Goal: Task Accomplishment & Management: Complete application form

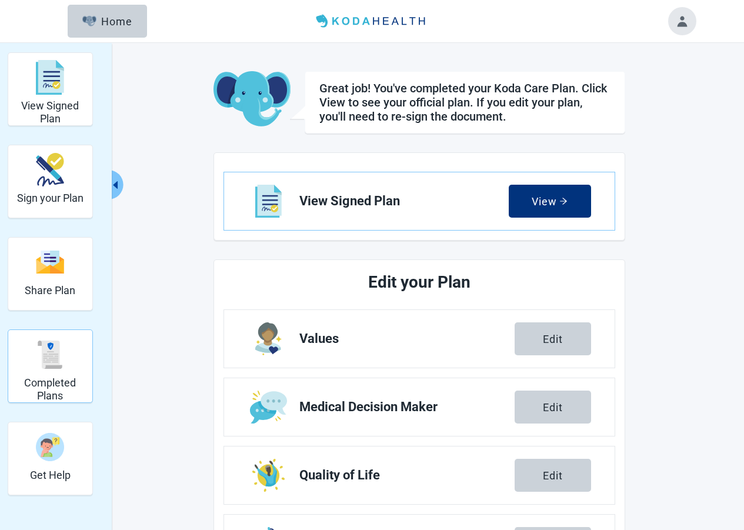
click at [51, 381] on h2 "Completed Plans" at bounding box center [50, 388] width 75 height 25
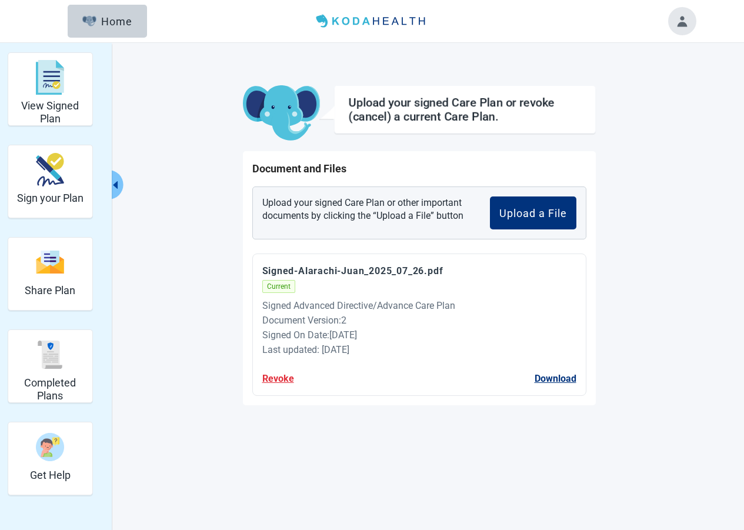
click at [279, 376] on button "Revoke" at bounding box center [278, 378] width 32 height 15
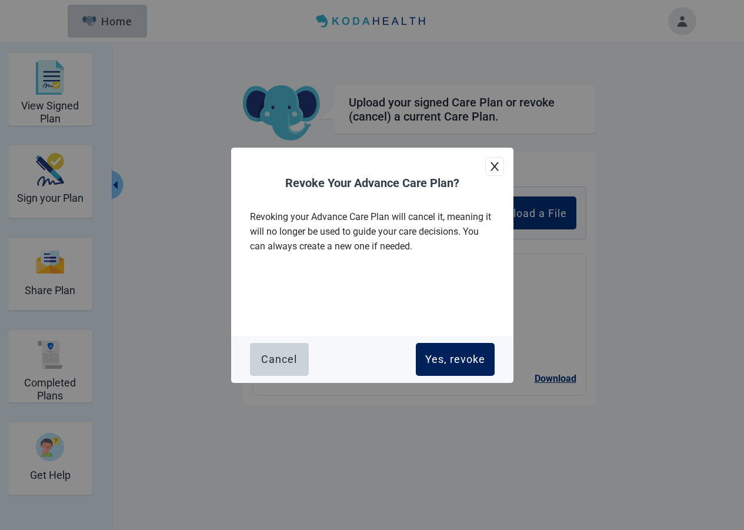
click at [459, 356] on div "Yes, revoke" at bounding box center [455, 359] width 60 height 12
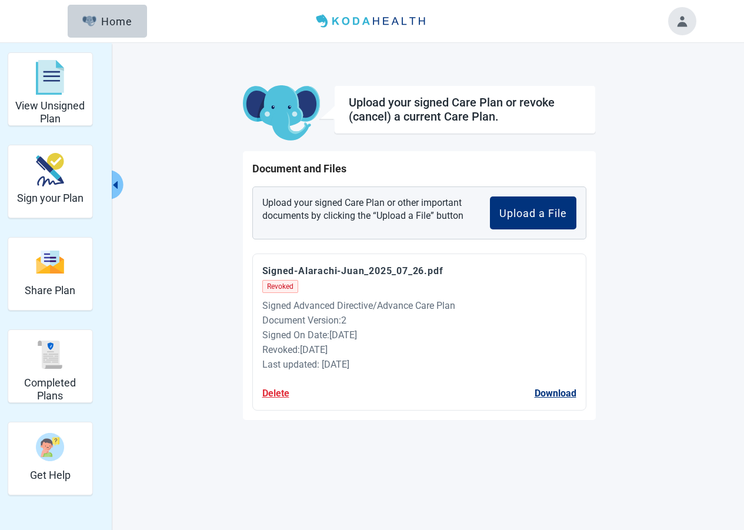
click at [270, 393] on button "Delete" at bounding box center [275, 393] width 27 height 15
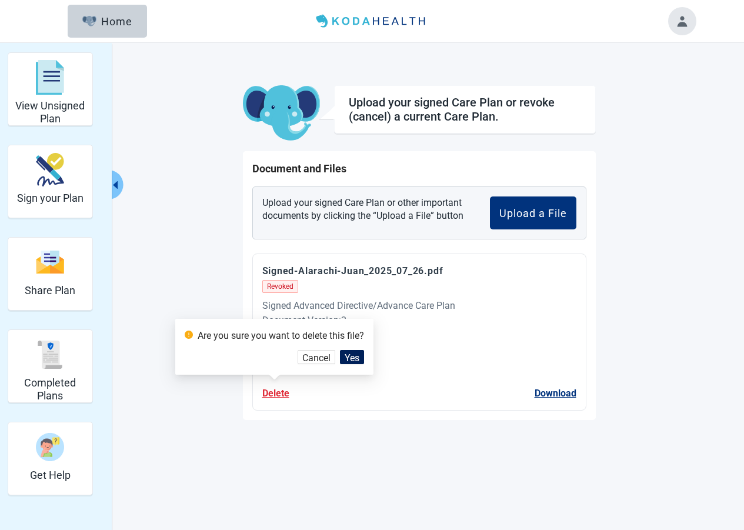
click at [358, 357] on span "Yes" at bounding box center [351, 357] width 15 height 15
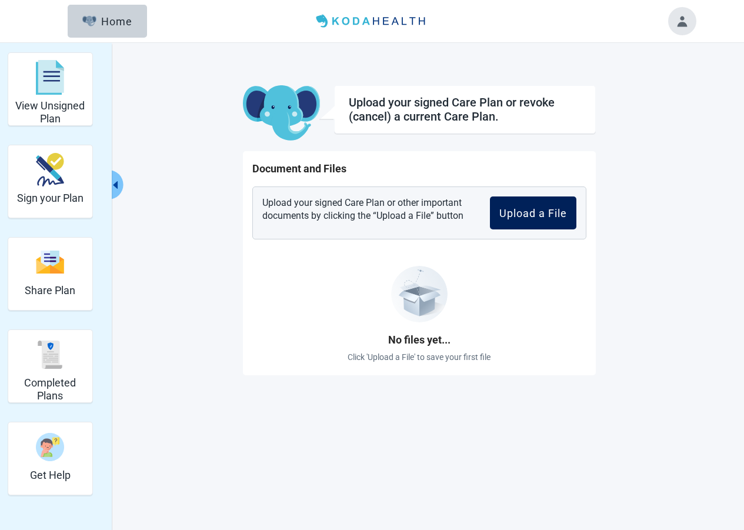
click at [552, 216] on div "Upload a File" at bounding box center [533, 213] width 68 height 12
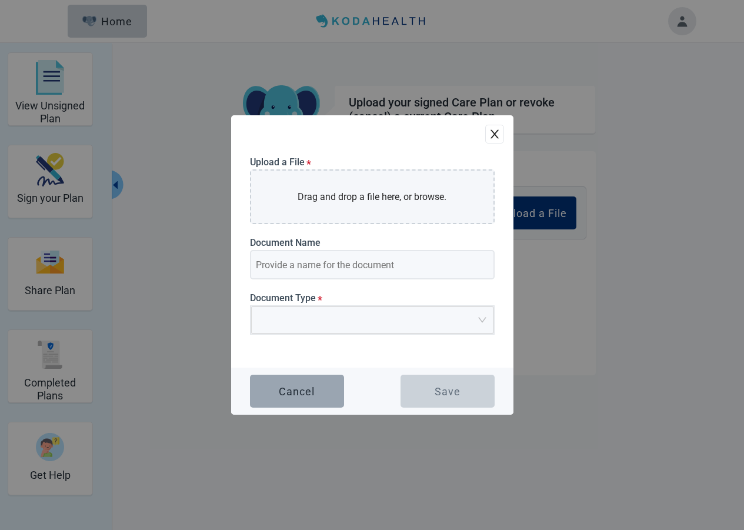
click at [282, 394] on div "Cancel" at bounding box center [297, 391] width 36 height 12
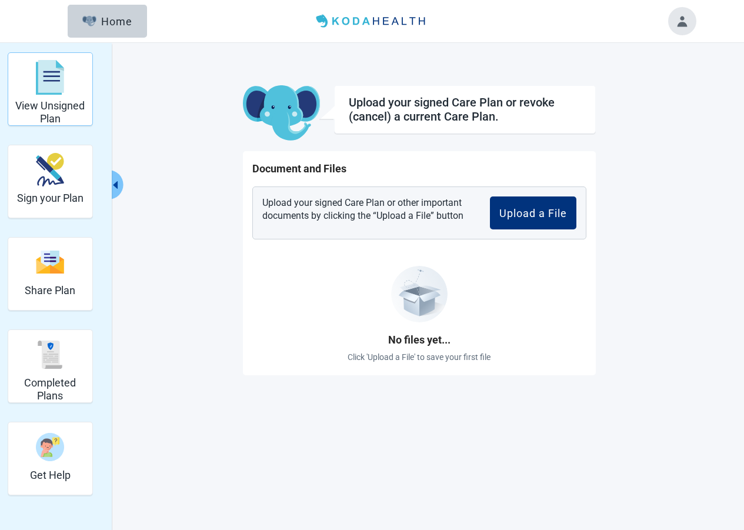
click at [52, 102] on h2 "View Unsigned Plan" at bounding box center [50, 111] width 75 height 25
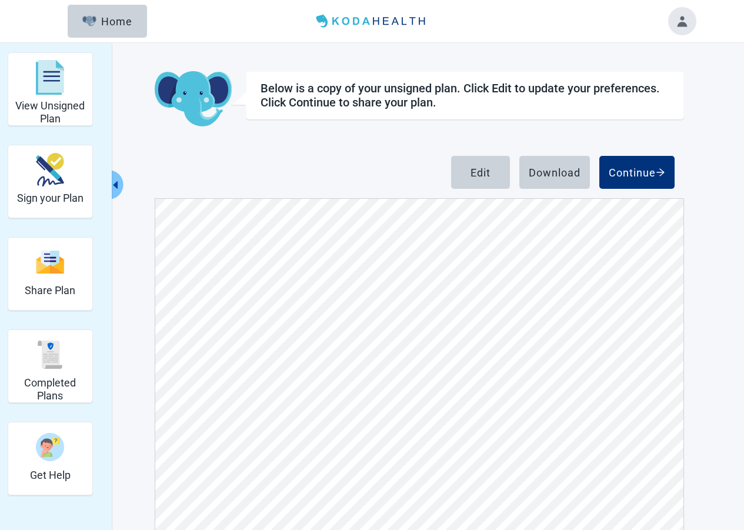
scroll to position [411, 0]
click at [111, 21] on div "Home" at bounding box center [107, 21] width 51 height 12
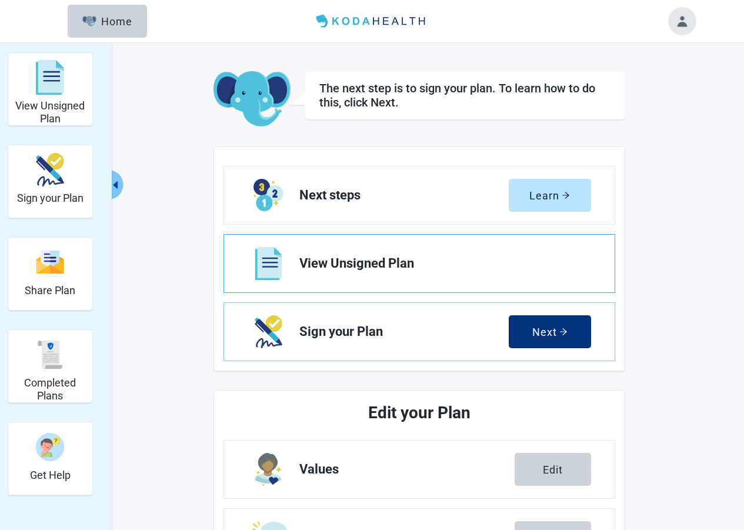
click at [412, 265] on span "View Unsigned Plan" at bounding box center [440, 263] width 282 height 14
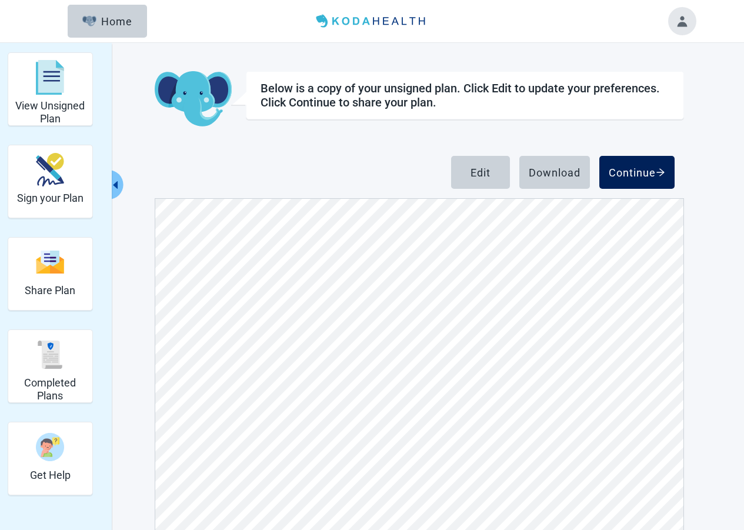
click at [642, 173] on div "Continue" at bounding box center [636, 172] width 56 height 12
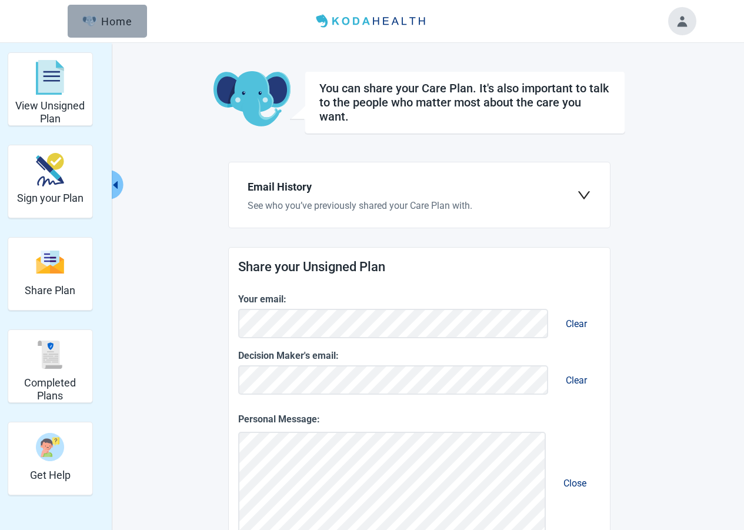
click at [112, 22] on div "Home" at bounding box center [107, 21] width 51 height 12
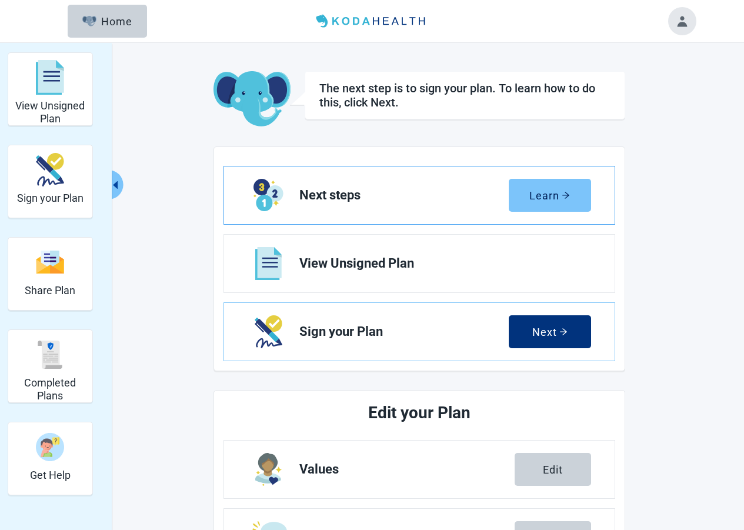
click at [542, 195] on div "Learn" at bounding box center [549, 195] width 41 height 12
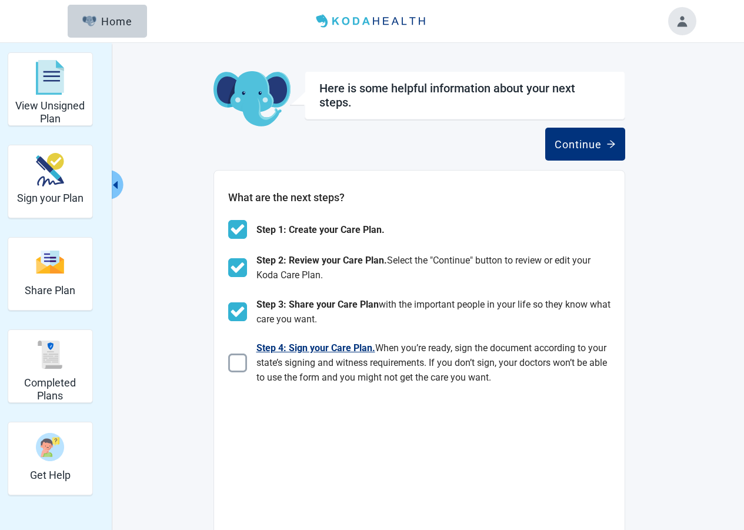
click at [242, 360] on img "Main content" at bounding box center [237, 362] width 19 height 19
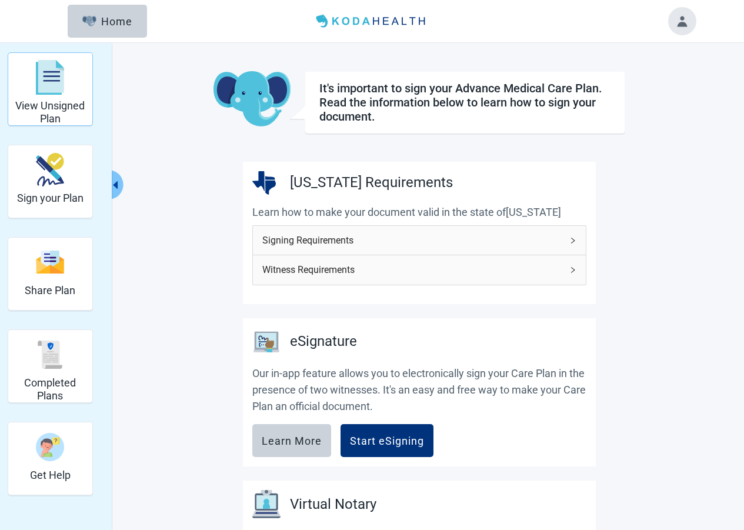
click at [65, 105] on h2 "View Unsigned Plan" at bounding box center [50, 111] width 75 height 25
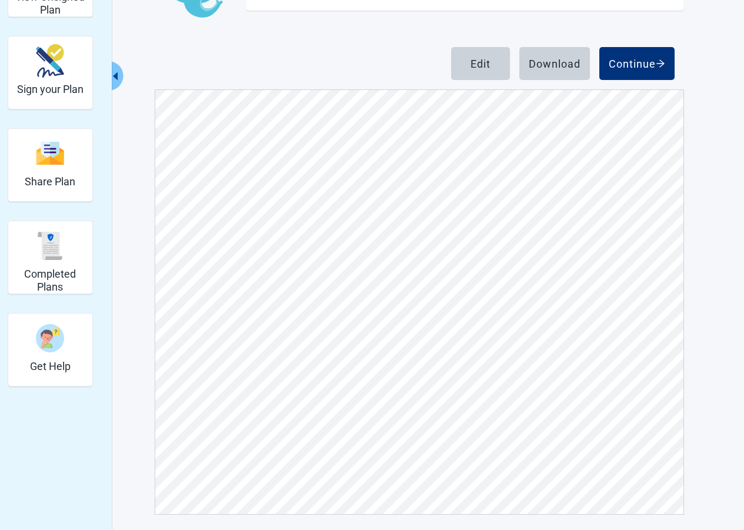
scroll to position [112, 0]
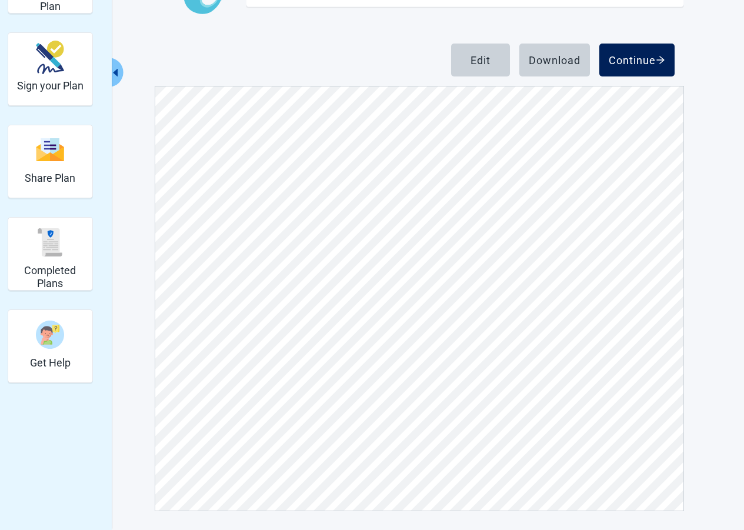
click at [637, 63] on div "Continue" at bounding box center [636, 60] width 56 height 12
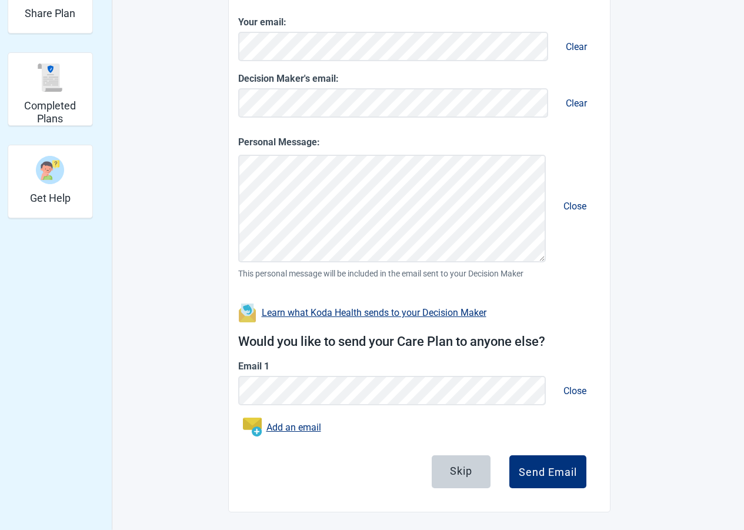
scroll to position [278, 0]
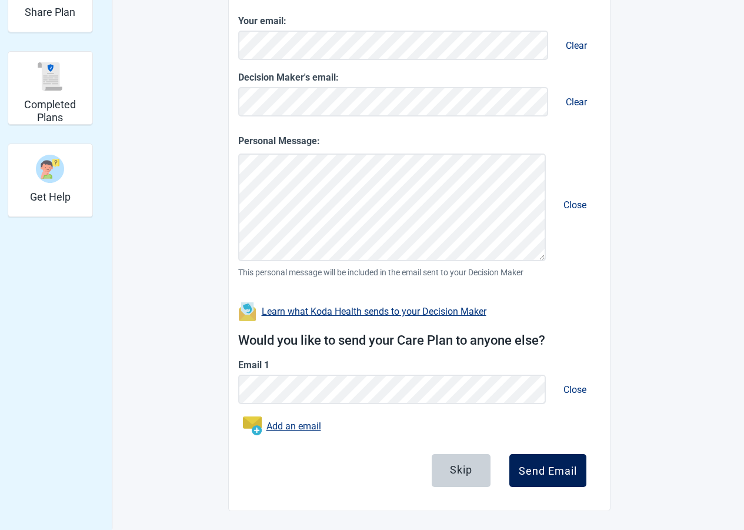
click at [534, 478] on button "Send Email" at bounding box center [547, 470] width 77 height 33
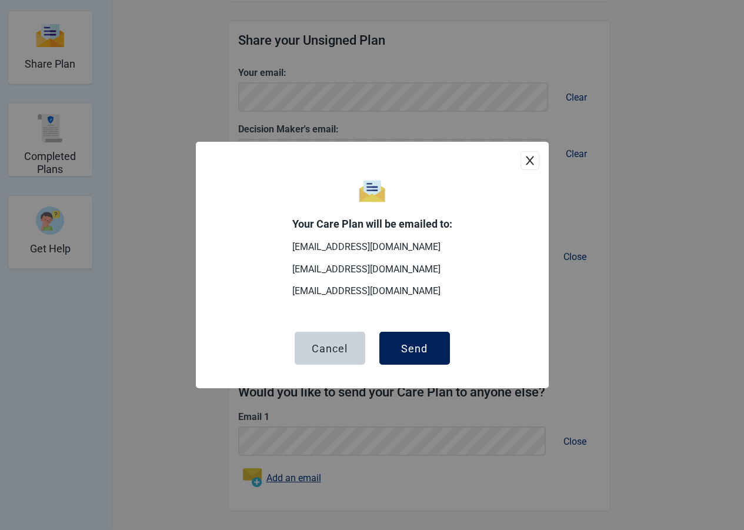
click at [412, 352] on div "Send" at bounding box center [414, 348] width 26 height 12
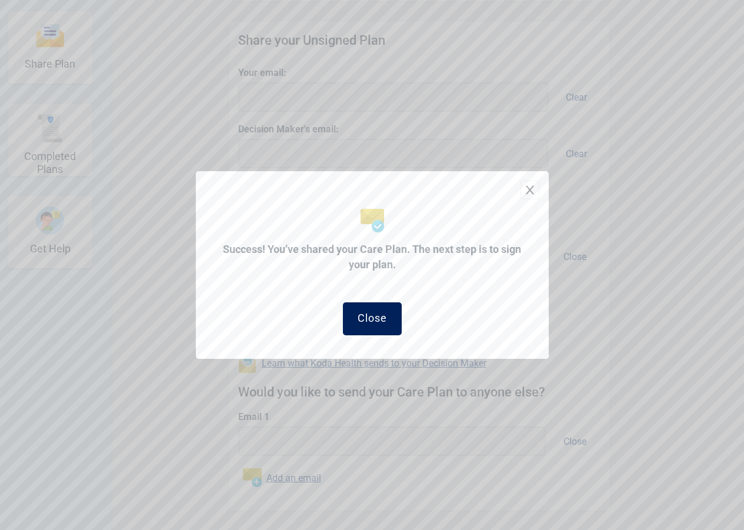
click at [375, 321] on div "Close" at bounding box center [371, 318] width 29 height 12
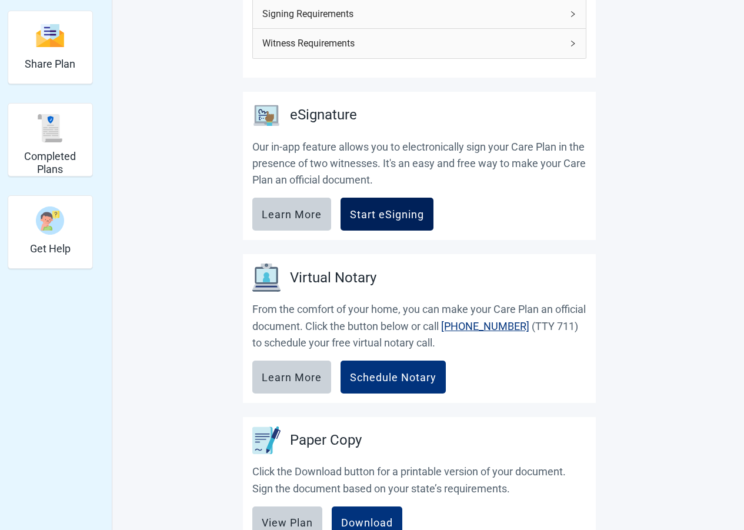
click at [391, 219] on div "Start eSigning" at bounding box center [387, 214] width 74 height 12
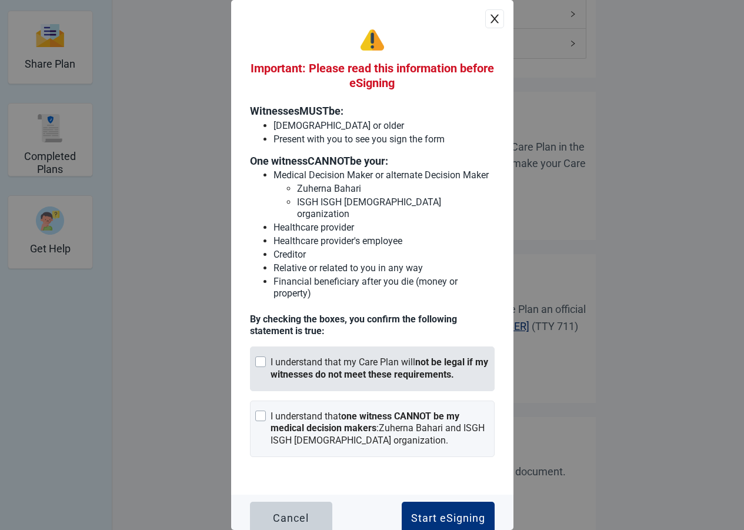
click at [259, 356] on div "Main content" at bounding box center [260, 361] width 11 height 11
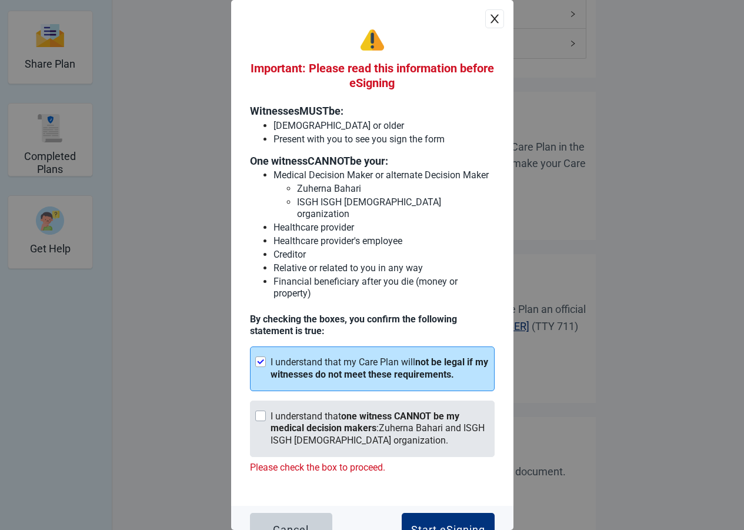
click at [259, 413] on div "Main content" at bounding box center [260, 415] width 11 height 11
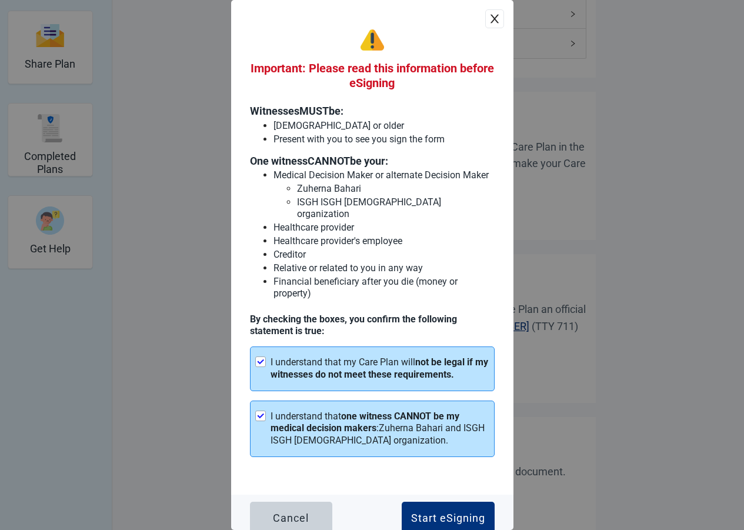
scroll to position [12, 0]
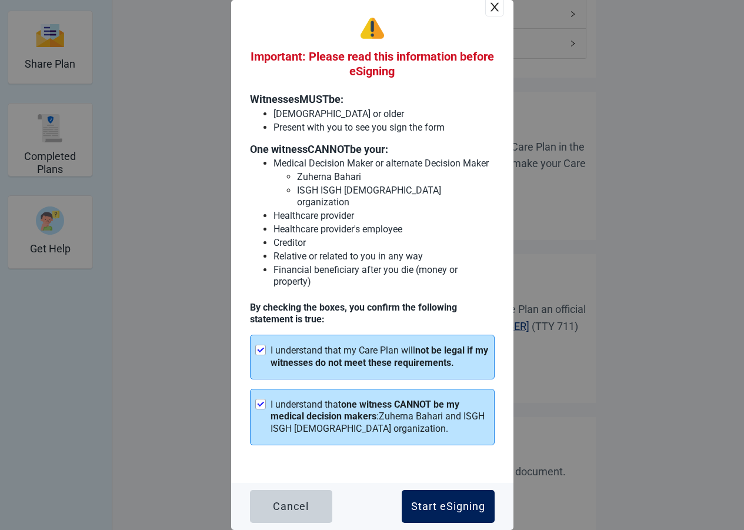
click at [441, 508] on div "Start eSigning" at bounding box center [448, 506] width 74 height 12
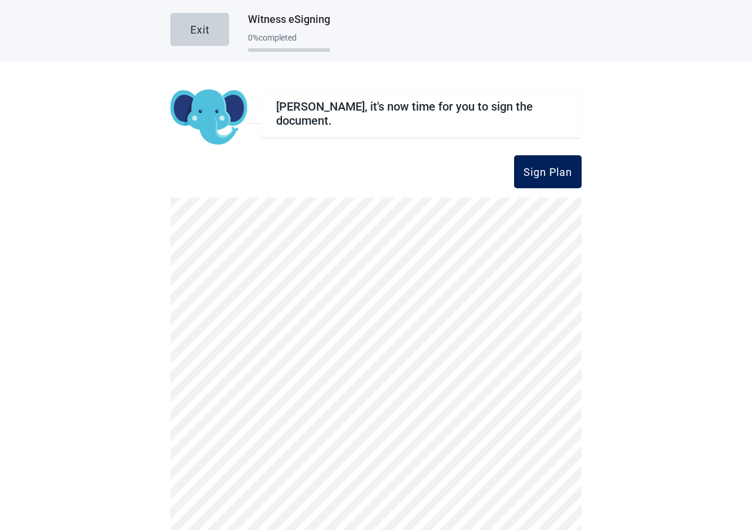
click at [547, 179] on button "Sign Plan" at bounding box center [548, 171] width 68 height 33
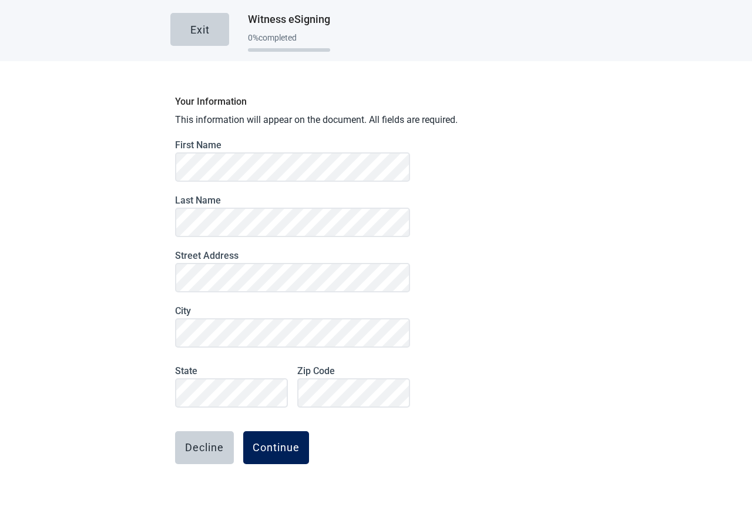
click at [283, 449] on div "Continue" at bounding box center [276, 447] width 47 height 12
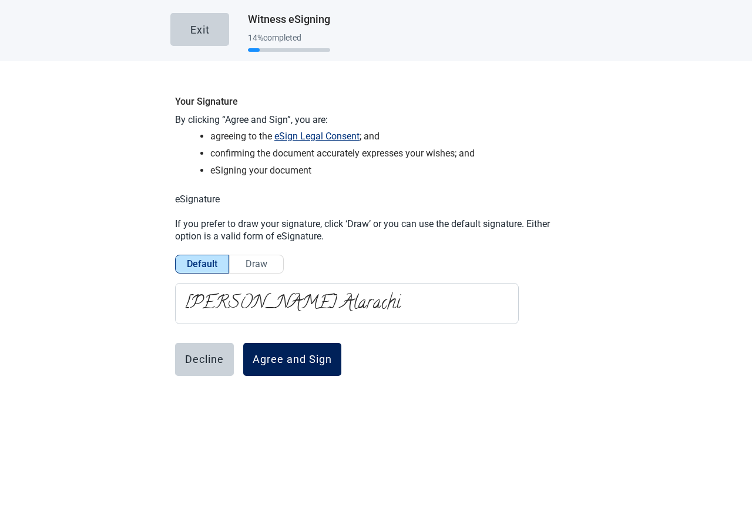
click at [292, 361] on div "Agree and Sign" at bounding box center [292, 359] width 79 height 12
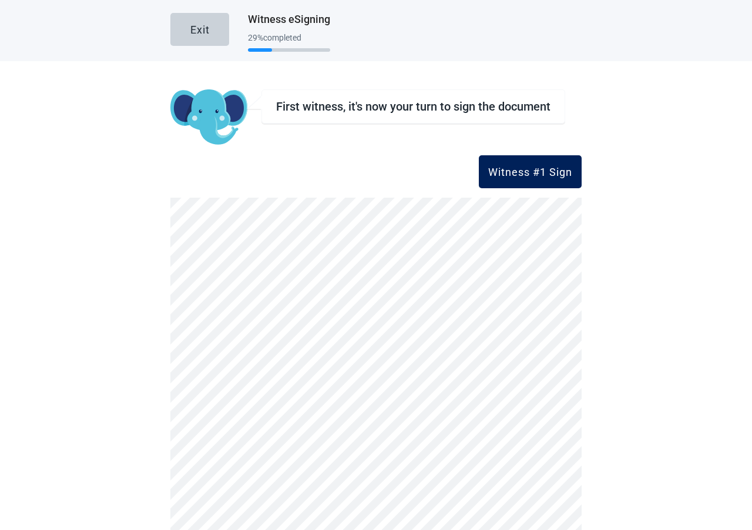
click at [547, 172] on div "Witness #1 Sign" at bounding box center [530, 172] width 84 height 12
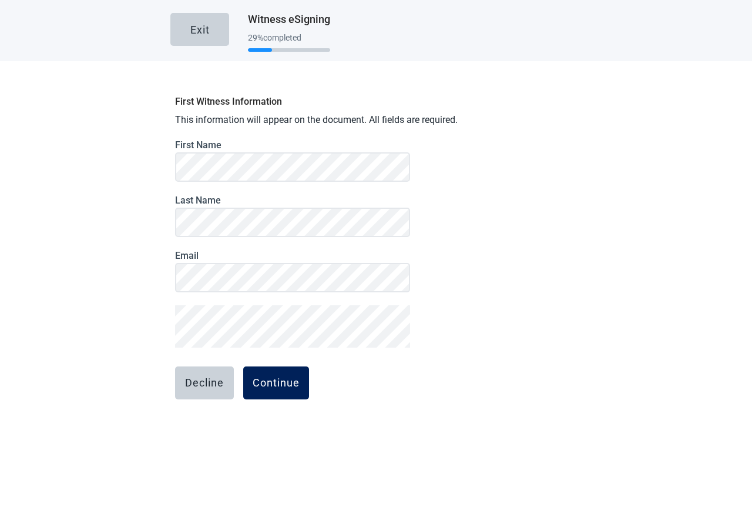
click at [260, 383] on div "Continue" at bounding box center [276, 383] width 47 height 12
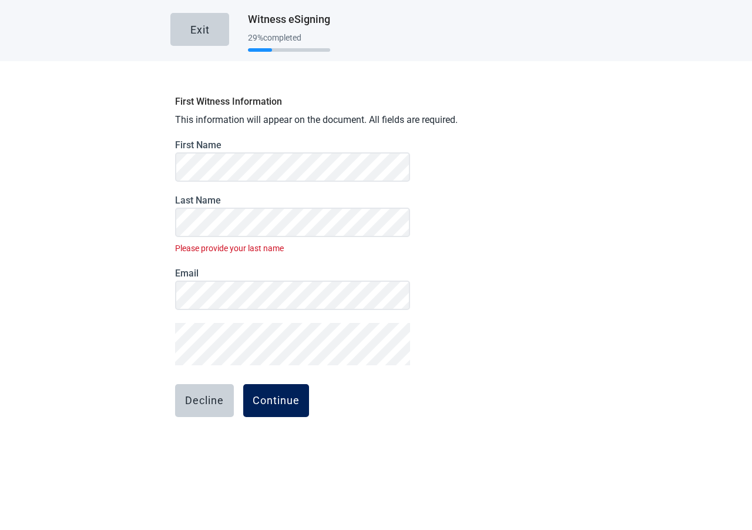
click at [282, 403] on div "Continue" at bounding box center [276, 400] width 47 height 12
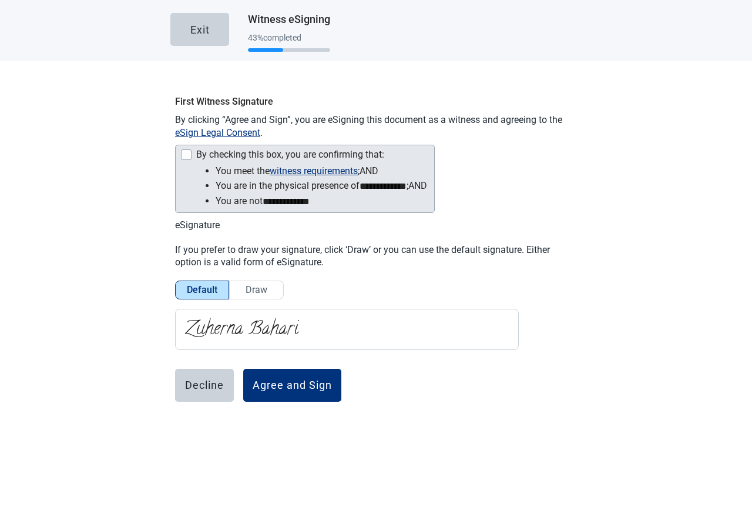
drag, startPoint x: 274, startPoint y: 386, endPoint x: 188, endPoint y: 150, distance: 251.6
click at [188, 150] on div "**********" at bounding box center [375, 278] width 411 height 378
click at [181, 150] on div at bounding box center [186, 154] width 11 height 11
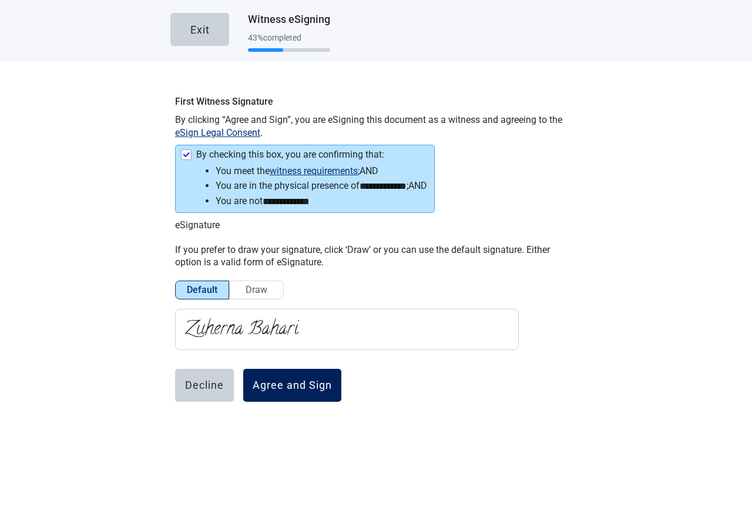
click at [292, 381] on div "Agree and Sign" at bounding box center [292, 385] width 79 height 12
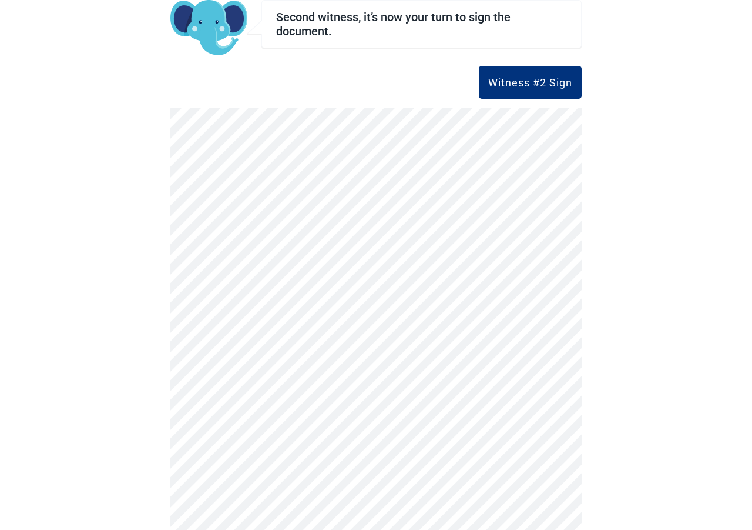
scroll to position [93, 0]
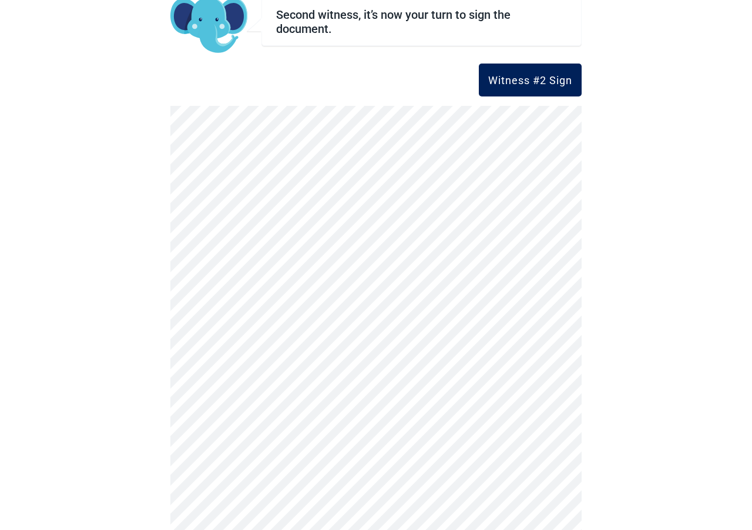
click at [523, 84] on div "Witness #2 Sign" at bounding box center [530, 80] width 84 height 12
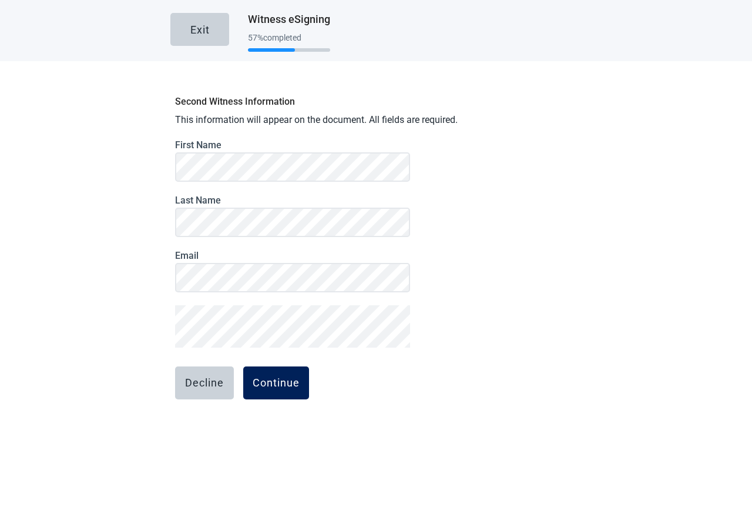
click at [272, 384] on div "Continue" at bounding box center [276, 383] width 47 height 12
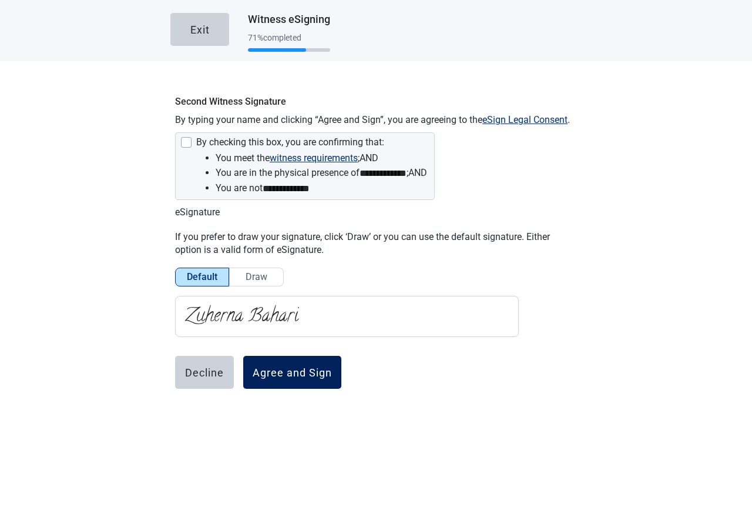
click at [291, 375] on div "Agree and Sign" at bounding box center [292, 372] width 79 height 12
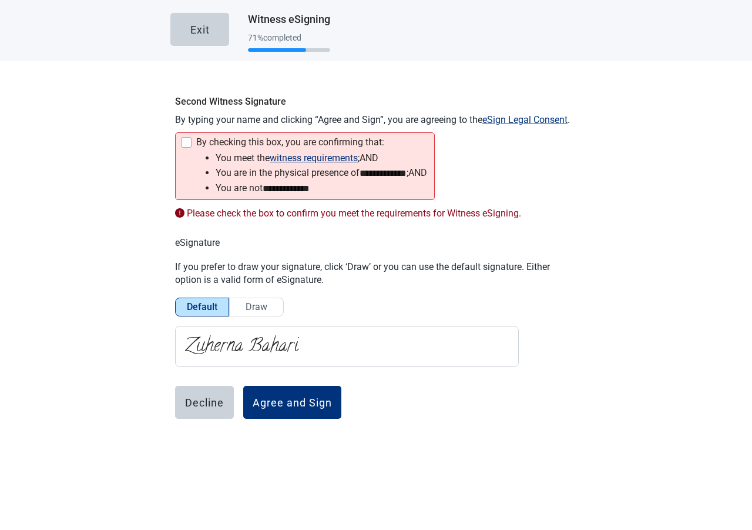
click at [181, 143] on div at bounding box center [186, 142] width 11 height 11
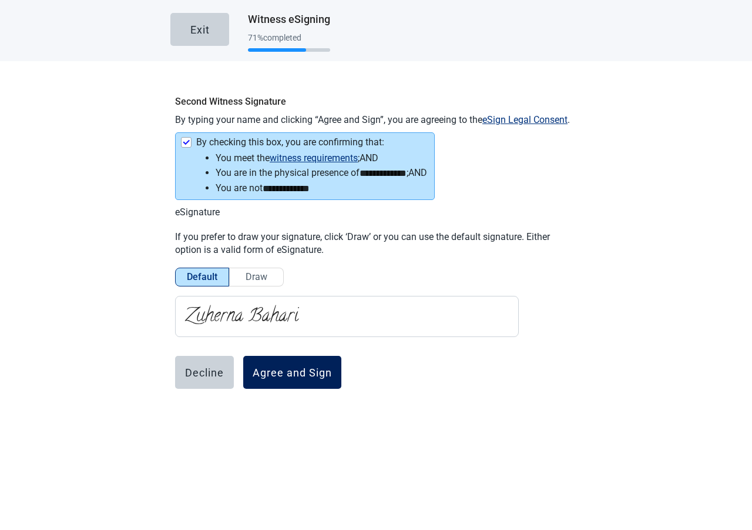
click at [288, 367] on div "Agree and Sign" at bounding box center [292, 372] width 79 height 12
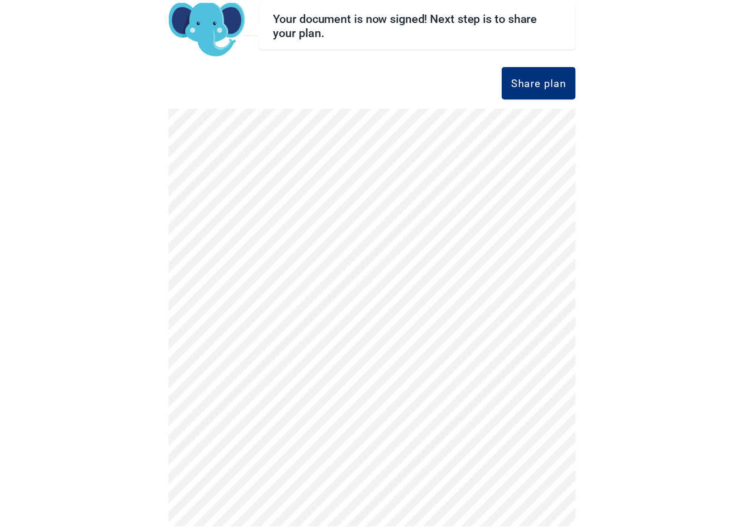
scroll to position [93, 0]
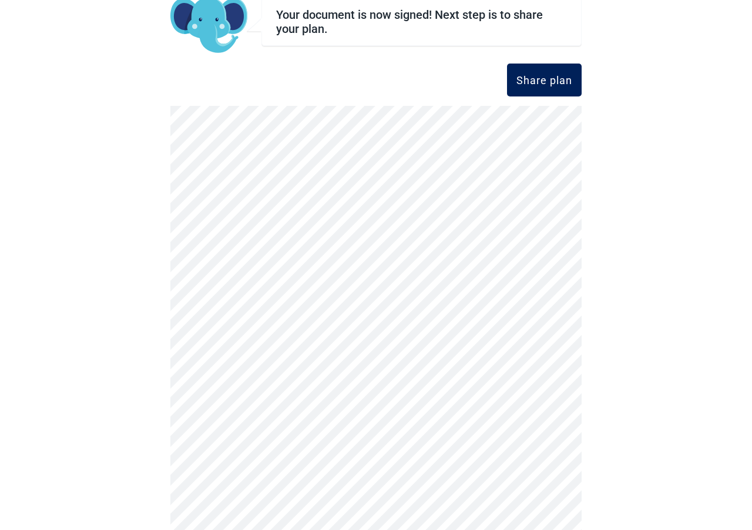
click at [534, 75] on div "Share plan" at bounding box center [545, 80] width 56 height 12
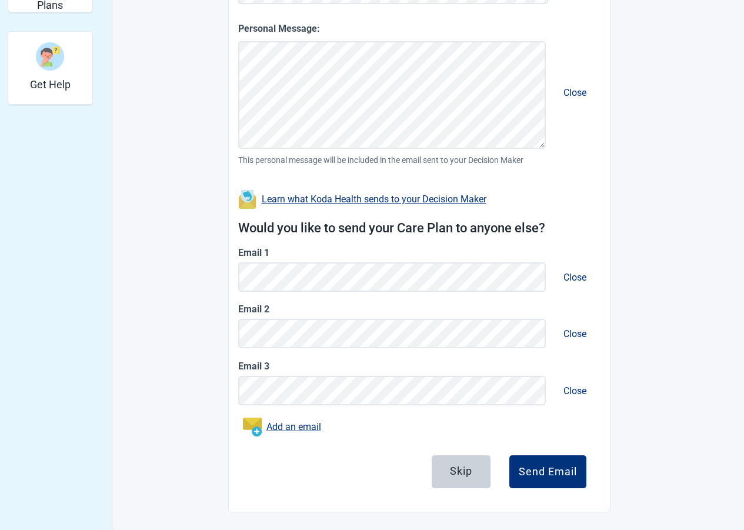
scroll to position [391, 0]
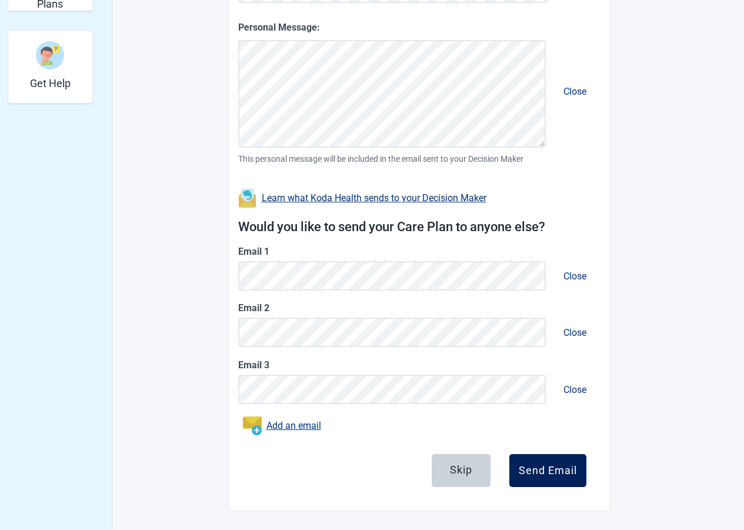
click at [563, 475] on div "Send Email" at bounding box center [547, 470] width 58 height 12
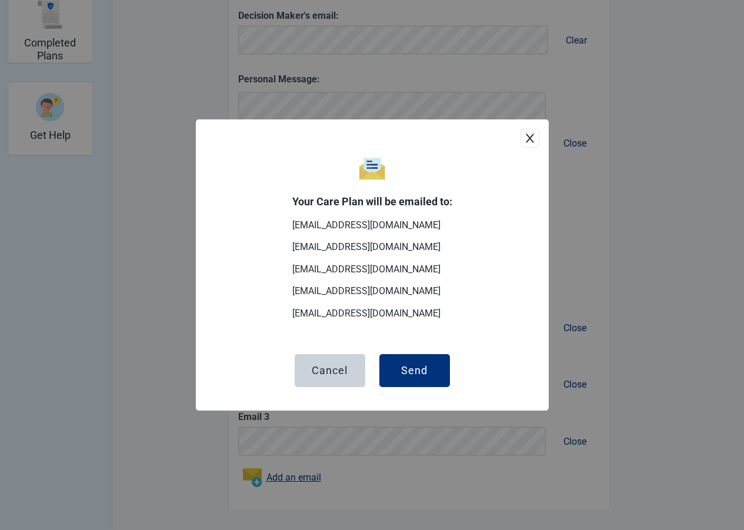
scroll to position [340, 0]
click at [420, 379] on button "Send" at bounding box center [414, 370] width 71 height 33
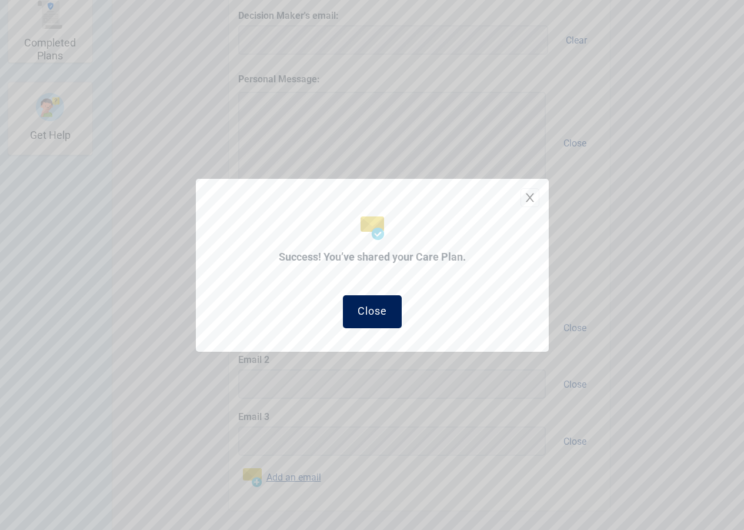
click at [362, 313] on button "Close" at bounding box center [372, 311] width 59 height 33
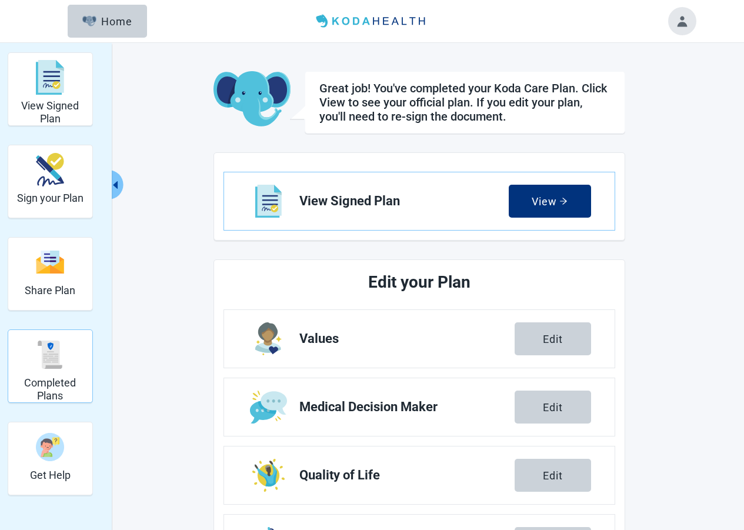
click at [62, 382] on h2 "Completed Plans" at bounding box center [50, 388] width 75 height 25
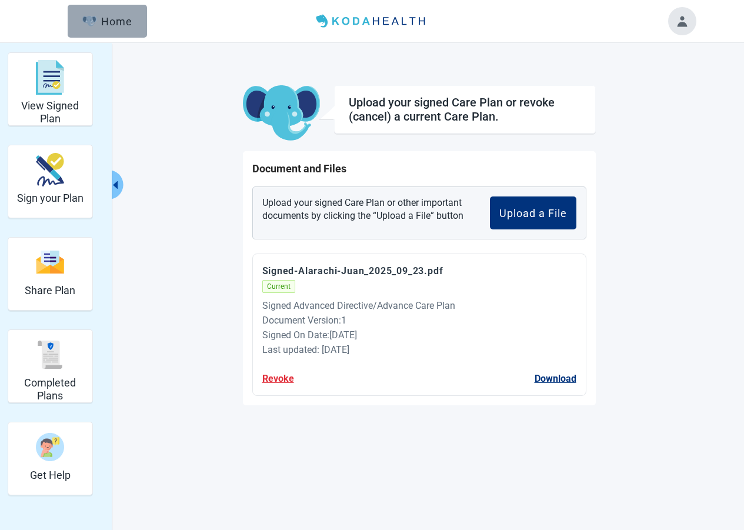
click at [100, 17] on div "Home" at bounding box center [107, 21] width 51 height 12
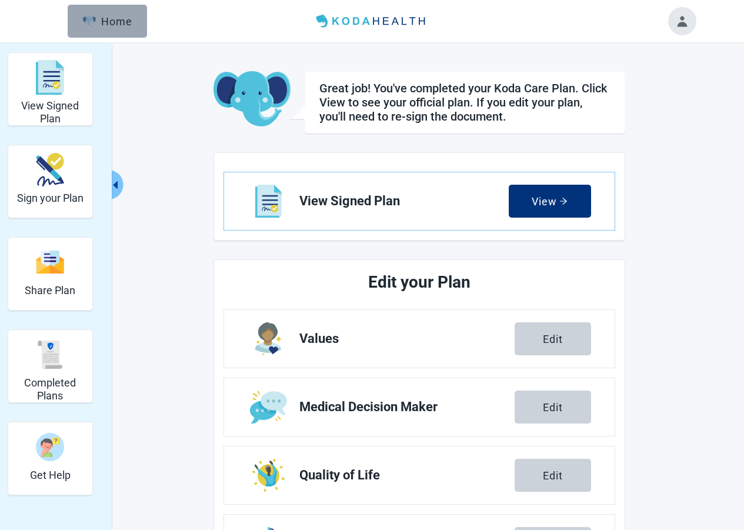
click at [102, 27] on div "Home" at bounding box center [107, 21] width 51 height 12
